Goal: Transaction & Acquisition: Book appointment/travel/reservation

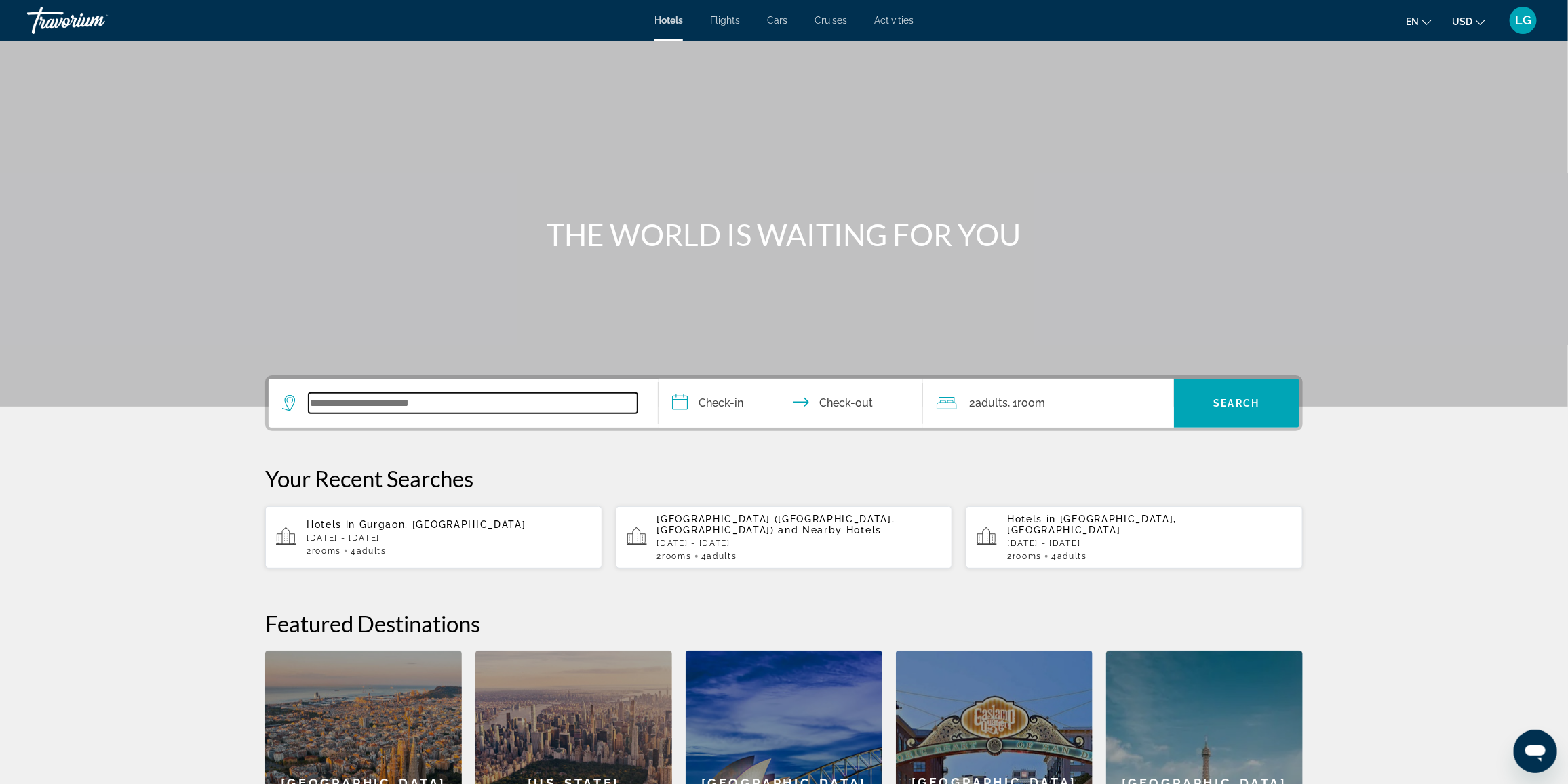
click at [490, 402] on input "Search widget" at bounding box center [473, 404] width 329 height 21
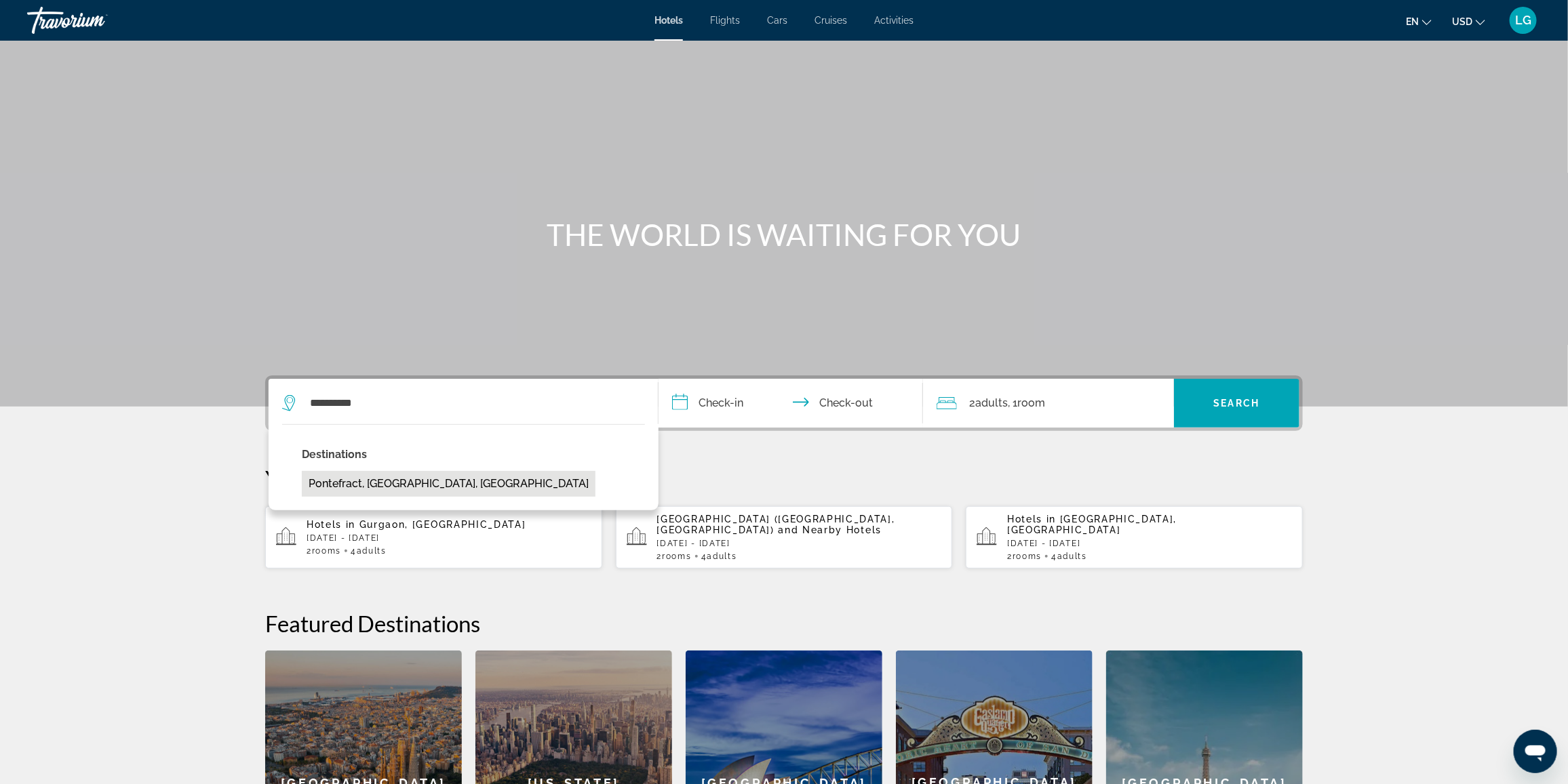
click at [520, 481] on button "Pontefract, [GEOGRAPHIC_DATA], [GEOGRAPHIC_DATA]" at bounding box center [449, 485] width 294 height 26
type input "**********"
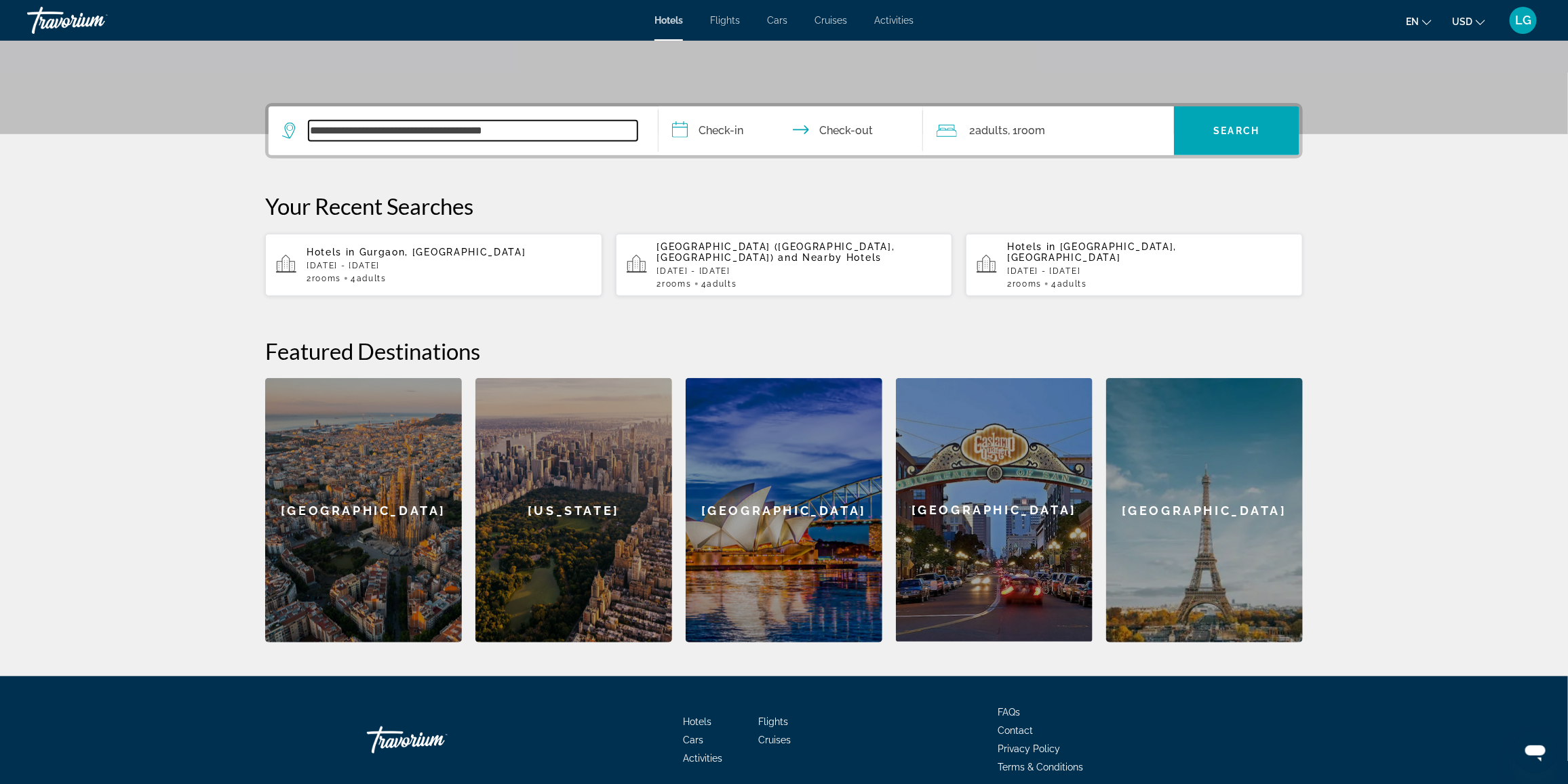
scroll to position [330, 0]
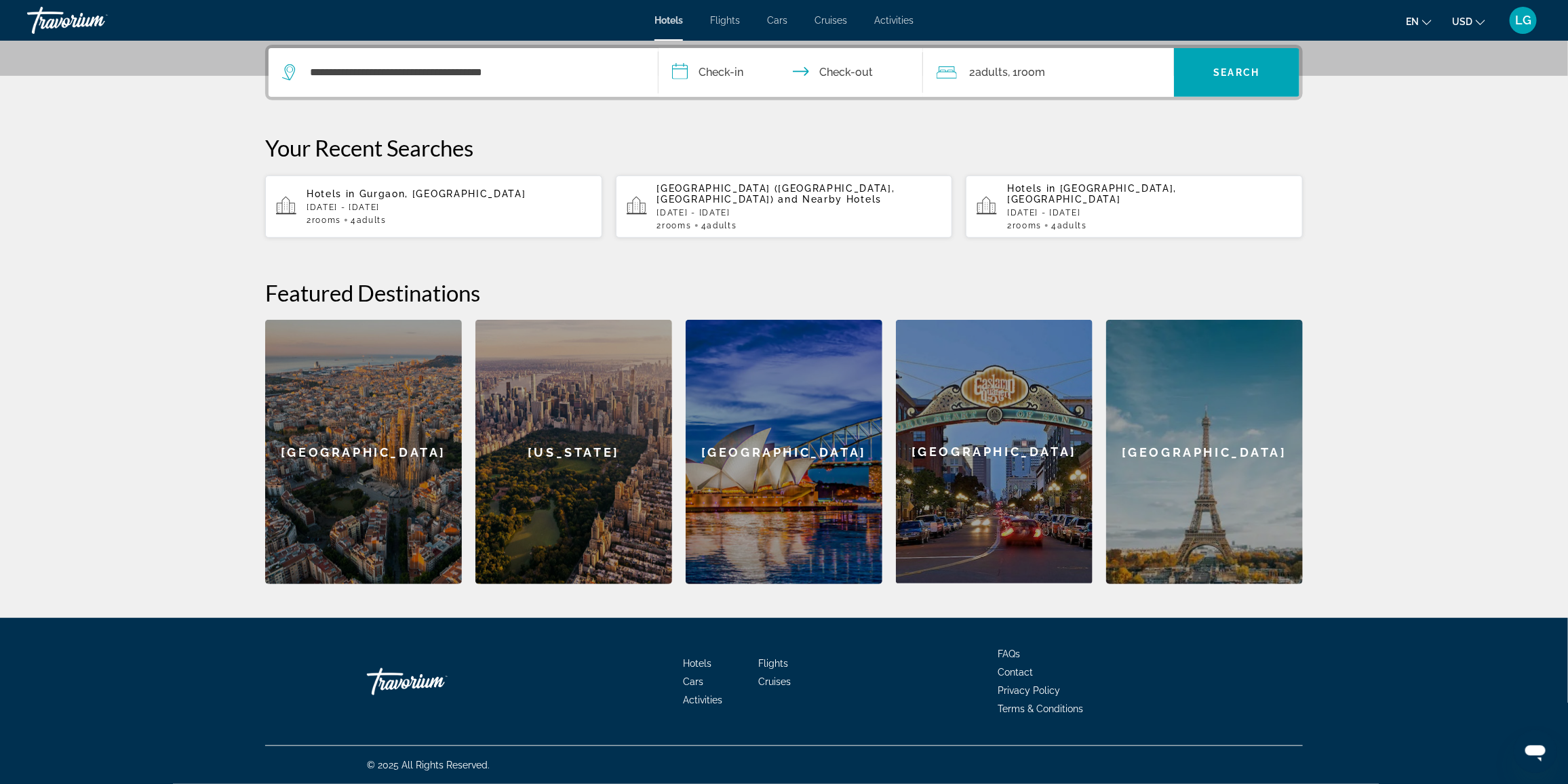
click at [755, 78] on input "**********" at bounding box center [794, 74] width 270 height 52
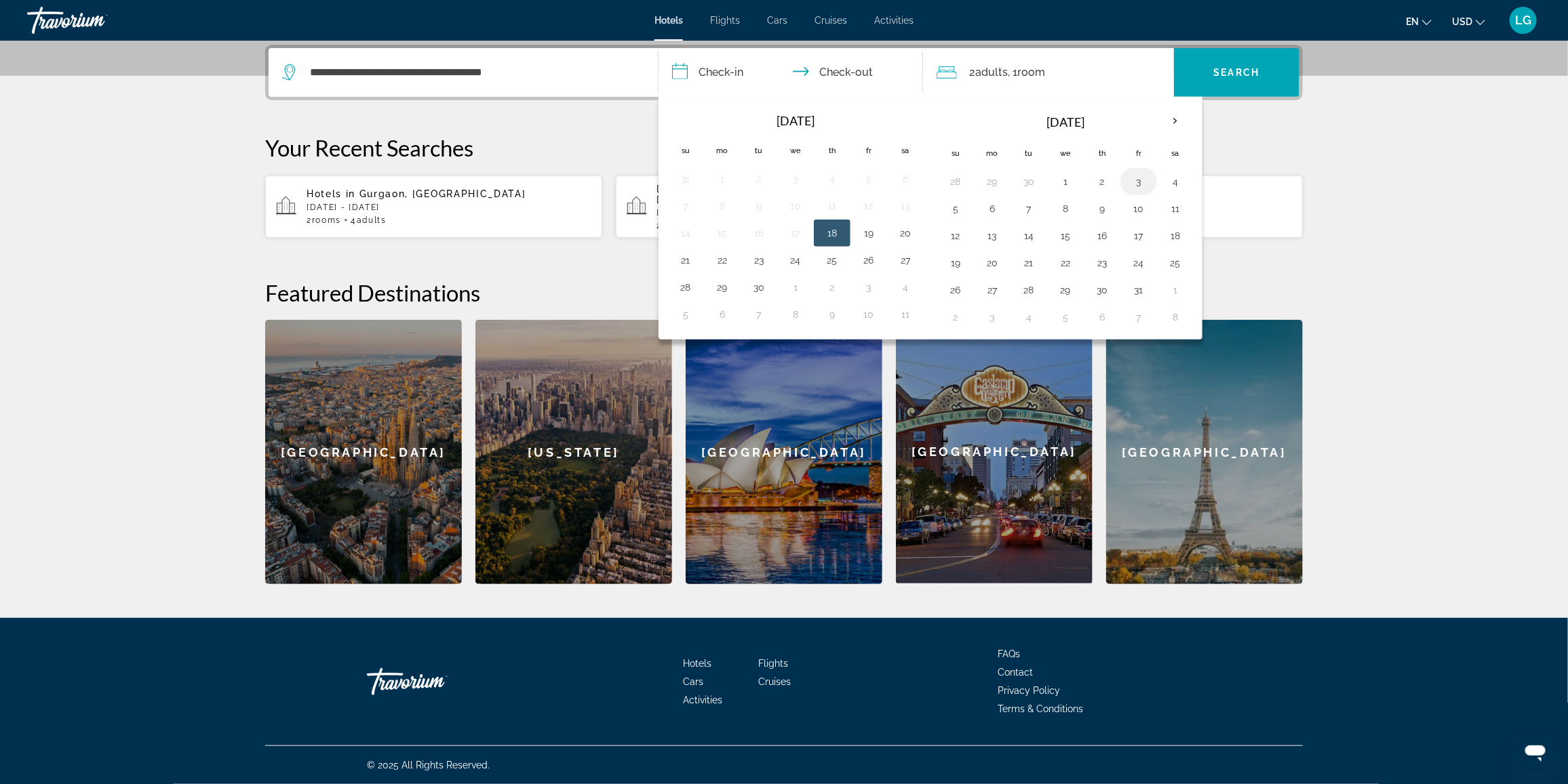
click at [1145, 180] on button "3" at bounding box center [1138, 182] width 22 height 19
click at [958, 210] on button "5" at bounding box center [955, 209] width 22 height 19
type input "**********"
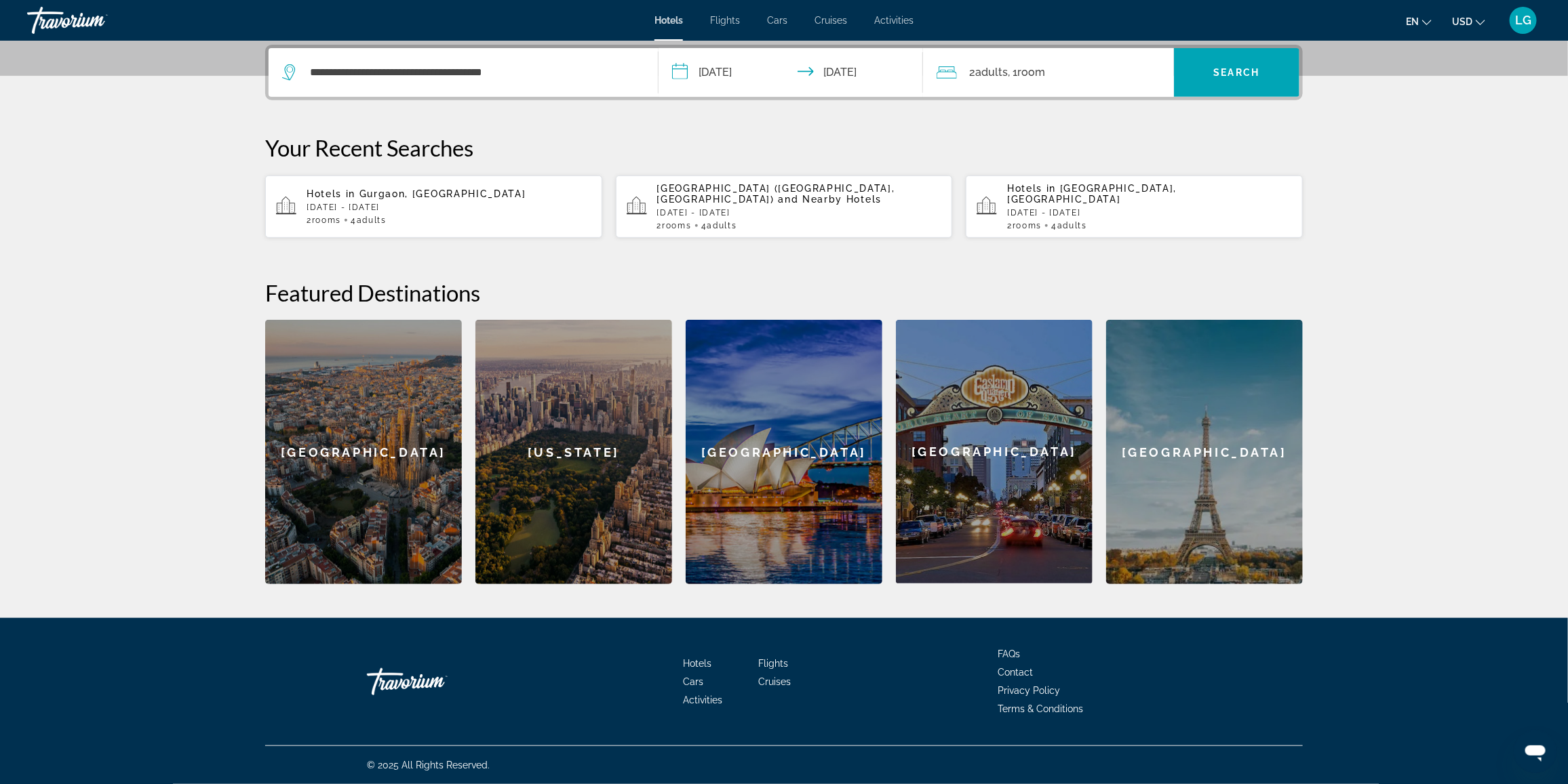
click at [1077, 77] on div "2 Adult Adults , 1 Room rooms" at bounding box center [1056, 72] width 238 height 19
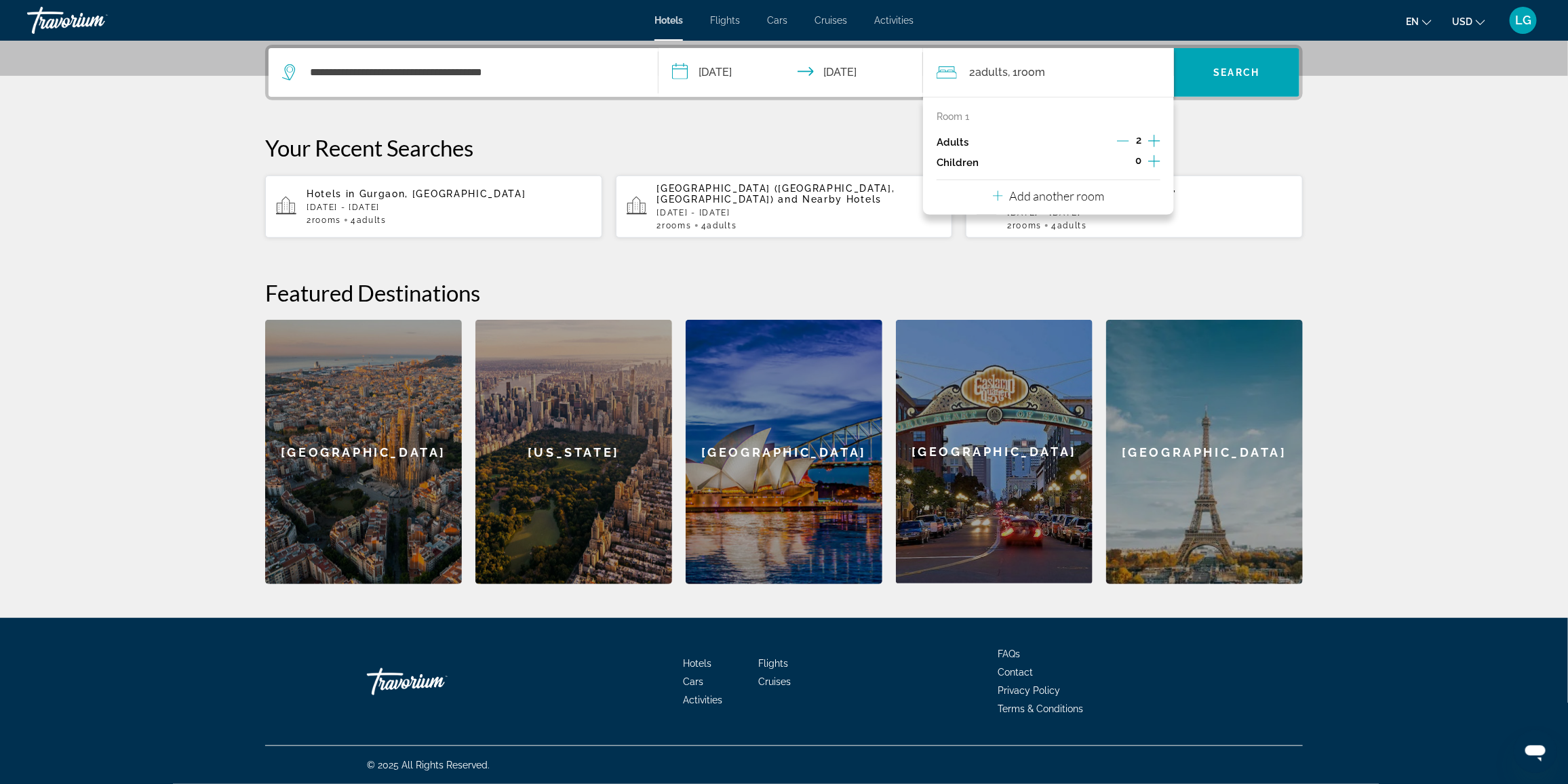
click at [1127, 139] on icon "Decrement adults" at bounding box center [1124, 141] width 12 height 12
click at [1243, 72] on span "Search" at bounding box center [1237, 72] width 46 height 11
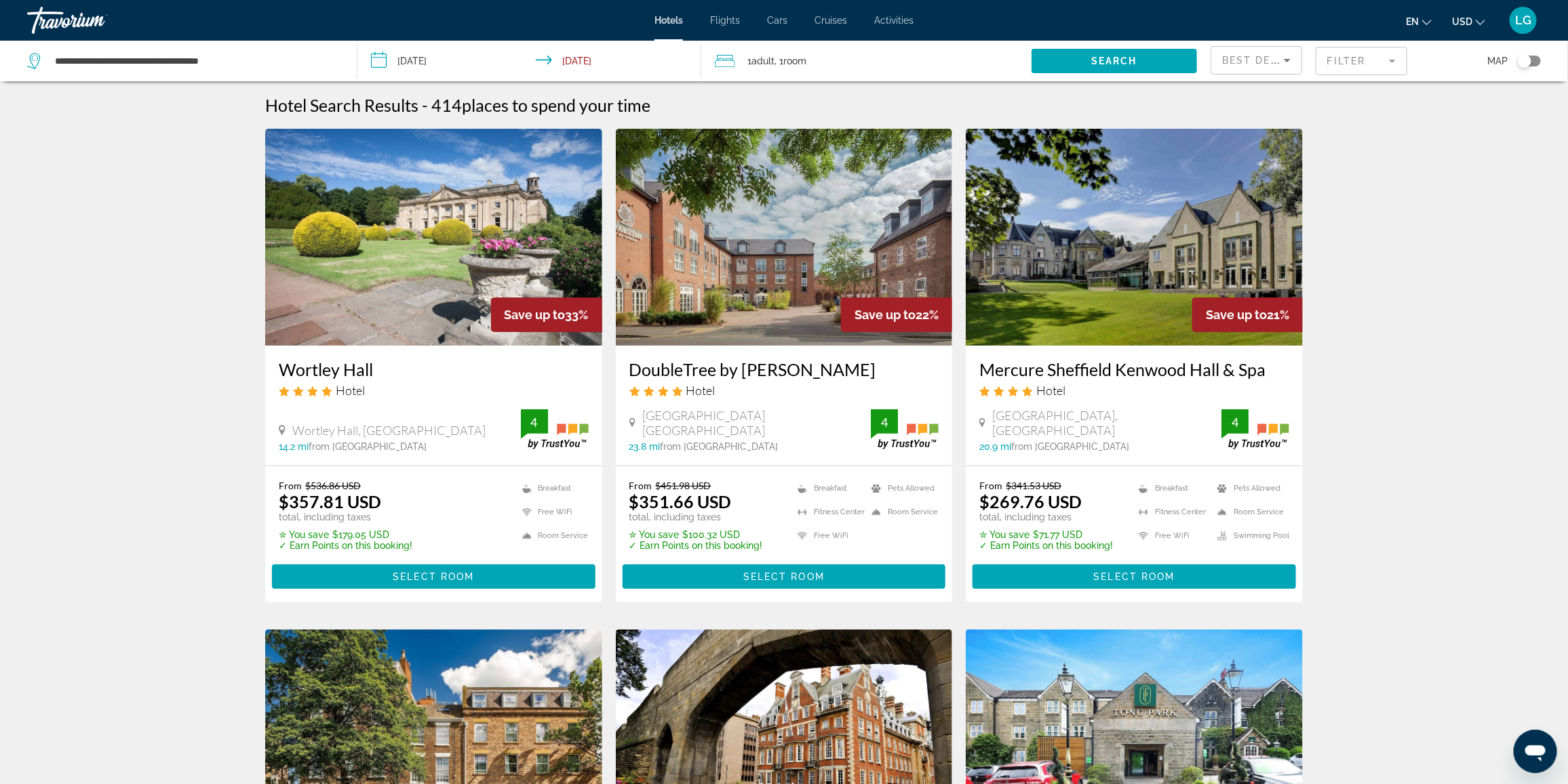
click at [1266, 56] on span "Best Deals" at bounding box center [1258, 60] width 71 height 11
drag, startPoint x: 1255, startPoint y: 129, endPoint x: 1431, endPoint y: 241, distance: 208.6
click at [1254, 129] on span "Distance" at bounding box center [1241, 128] width 37 height 11
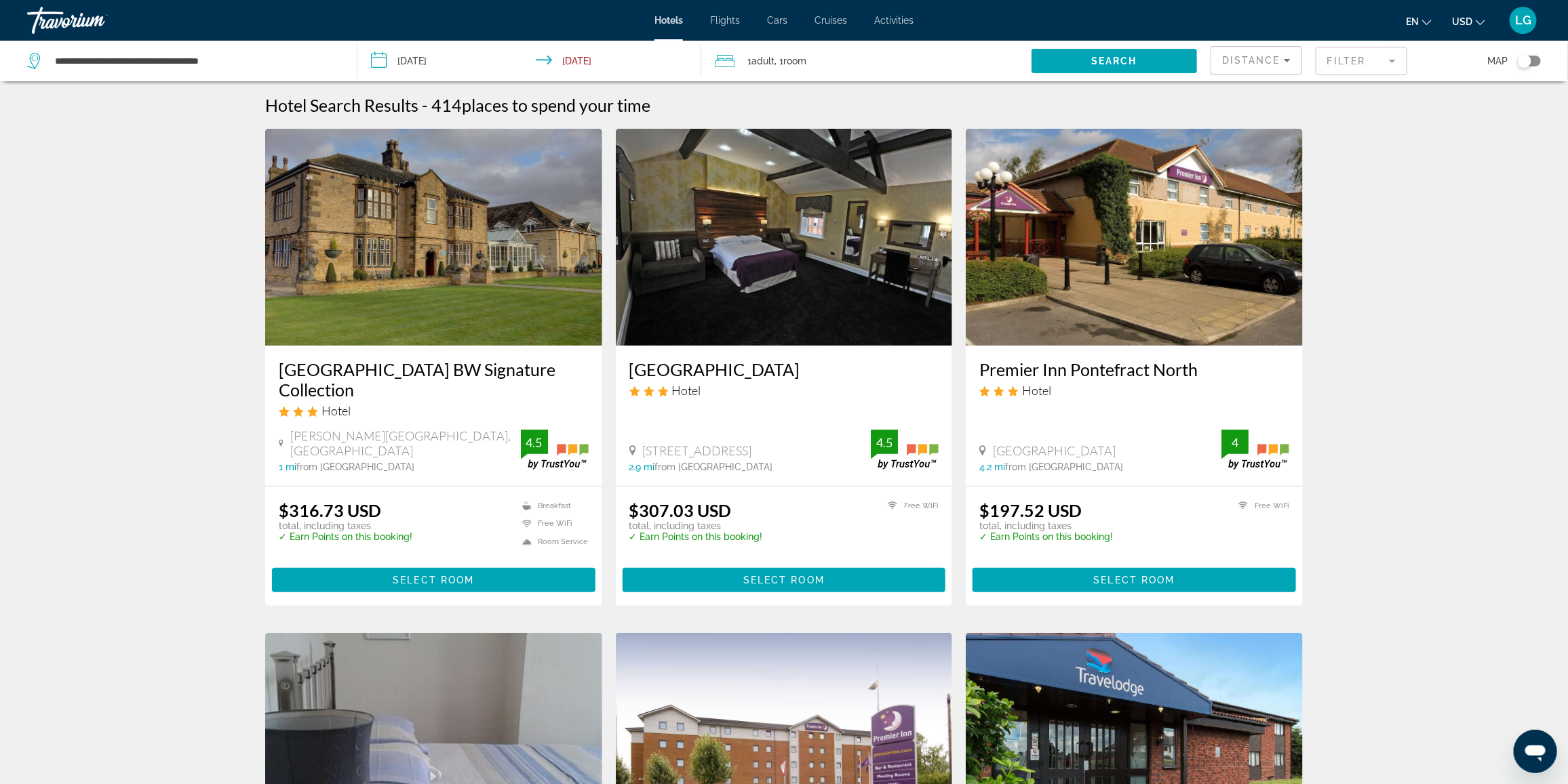
click at [1474, 22] on button "USD USD ($) MXN (Mex$) CAD (Can$) GBP (£) EUR (€) AUD (A$) NZD (NZ$) CNY (CN¥)" at bounding box center [1469, 21] width 34 height 20
click at [1452, 103] on button "GBP (£)" at bounding box center [1441, 107] width 67 height 17
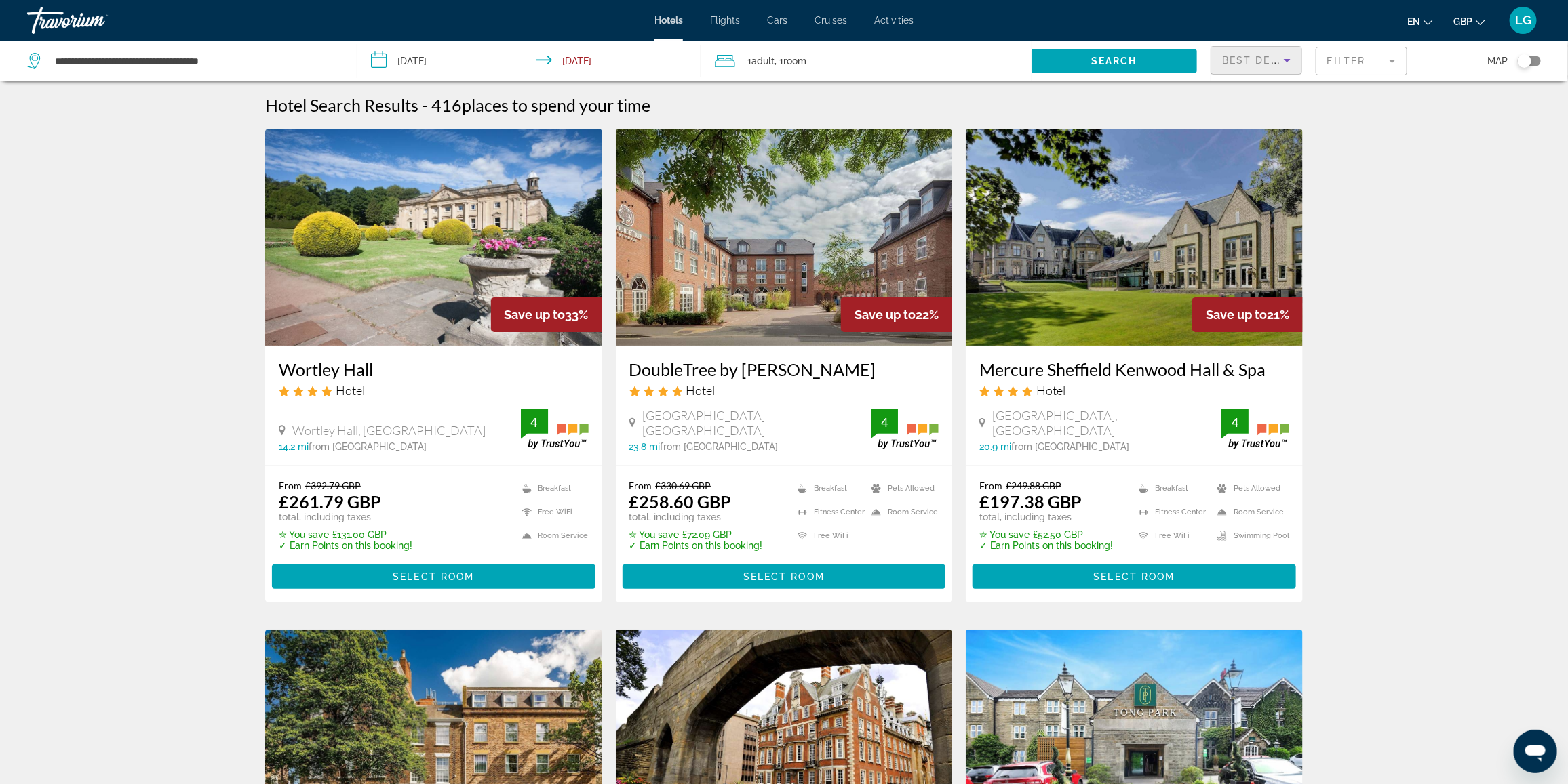
click at [1282, 61] on icon "Sort by" at bounding box center [1287, 60] width 16 height 16
drag, startPoint x: 1255, startPoint y: 120, endPoint x: 1254, endPoint y: 127, distance: 7.1
click at [1254, 123] on span "Distance" at bounding box center [1241, 128] width 37 height 11
